Goal: Information Seeking & Learning: Learn about a topic

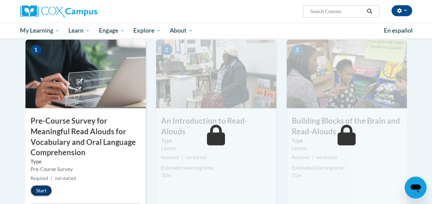
click at [40, 190] on button "Start" at bounding box center [41, 190] width 21 height 11
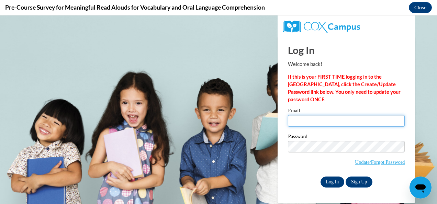
type input "nina.stewart@cobbk12.org"
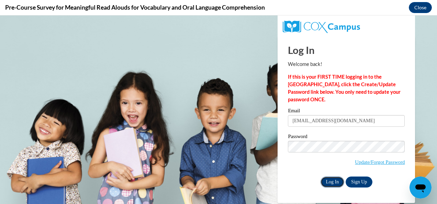
click at [331, 182] on input "Log In" at bounding box center [332, 181] width 24 height 11
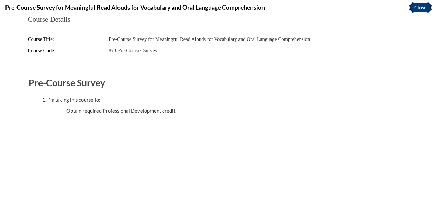
click at [419, 9] on button "Close" at bounding box center [420, 7] width 23 height 11
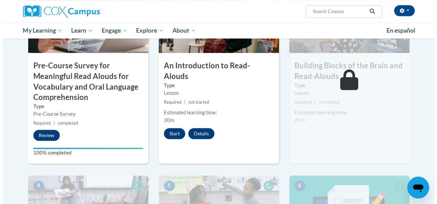
scroll to position [228, 0]
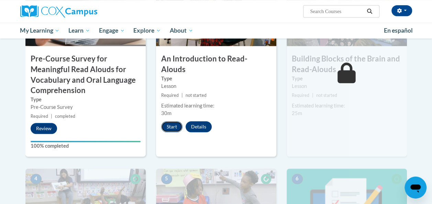
click at [170, 121] on button "Start" at bounding box center [171, 126] width 21 height 11
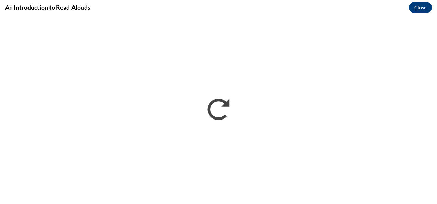
scroll to position [0, 0]
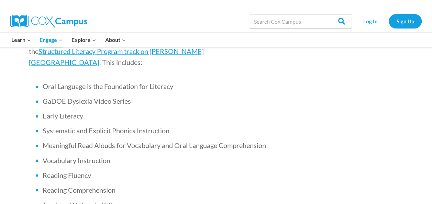
scroll to position [505, 0]
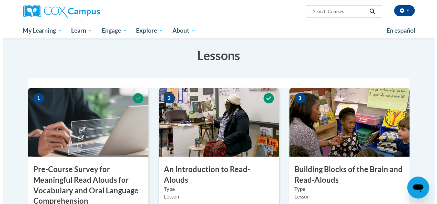
scroll to position [219, 0]
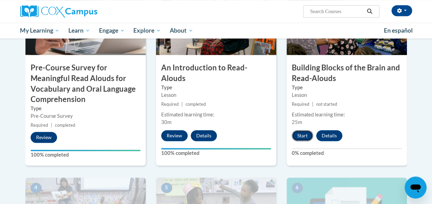
click at [304, 136] on button "Start" at bounding box center [302, 135] width 21 height 11
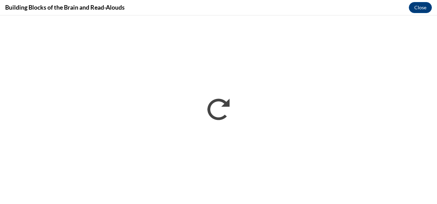
scroll to position [0, 0]
